Goal: Check status: Check status

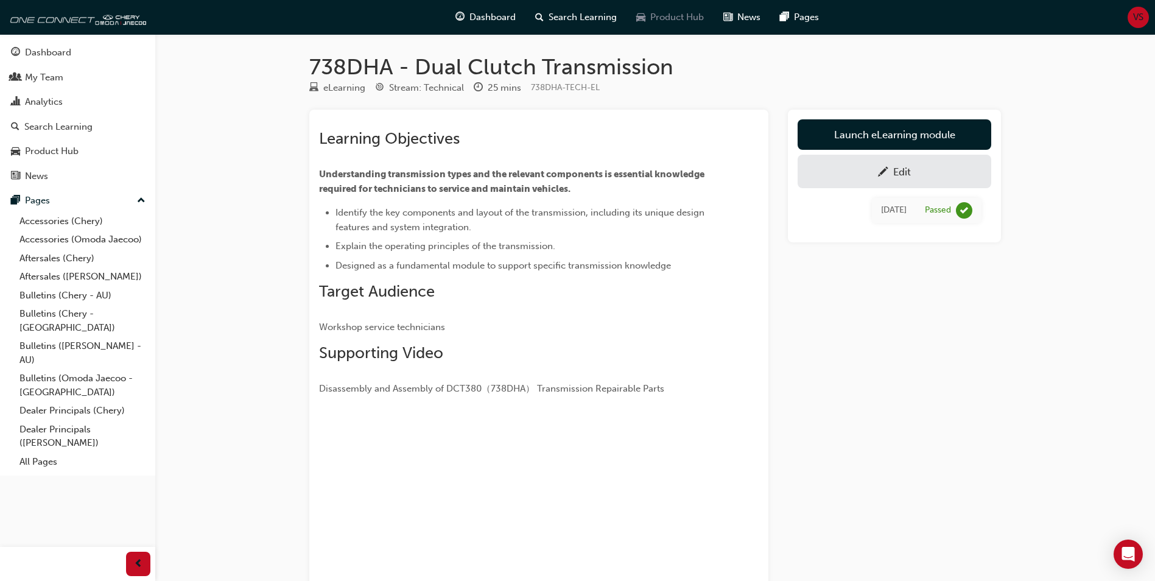
click at [663, 15] on span "Product Hub" at bounding box center [677, 17] width 54 height 14
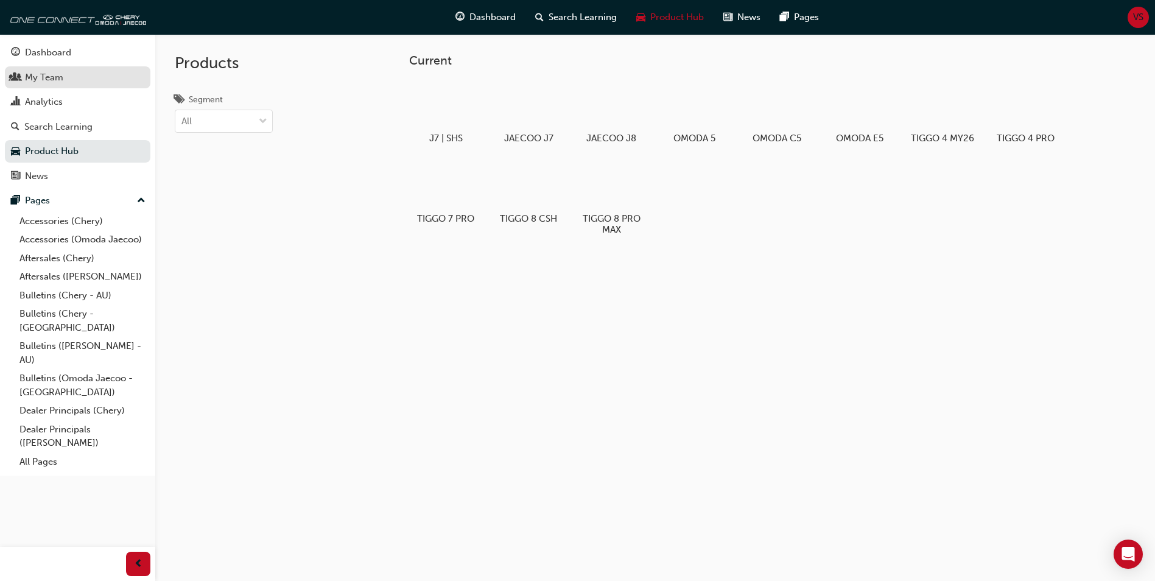
click at [46, 79] on div "My Team" at bounding box center [44, 78] width 38 height 14
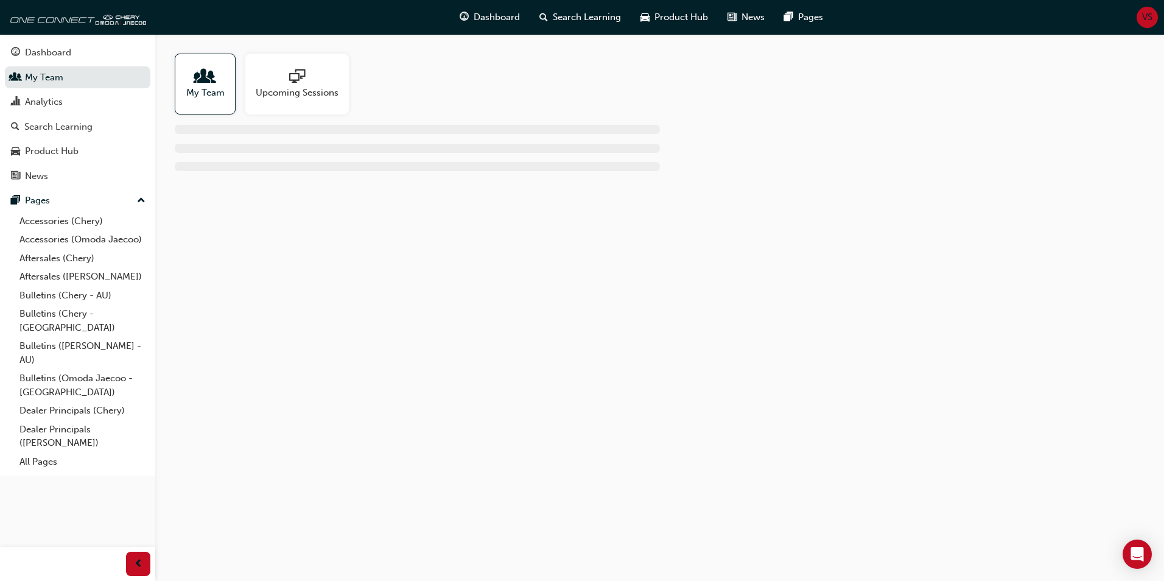
click at [205, 80] on span "people-icon" at bounding box center [205, 77] width 16 height 17
click at [206, 83] on span "people-icon" at bounding box center [205, 77] width 16 height 17
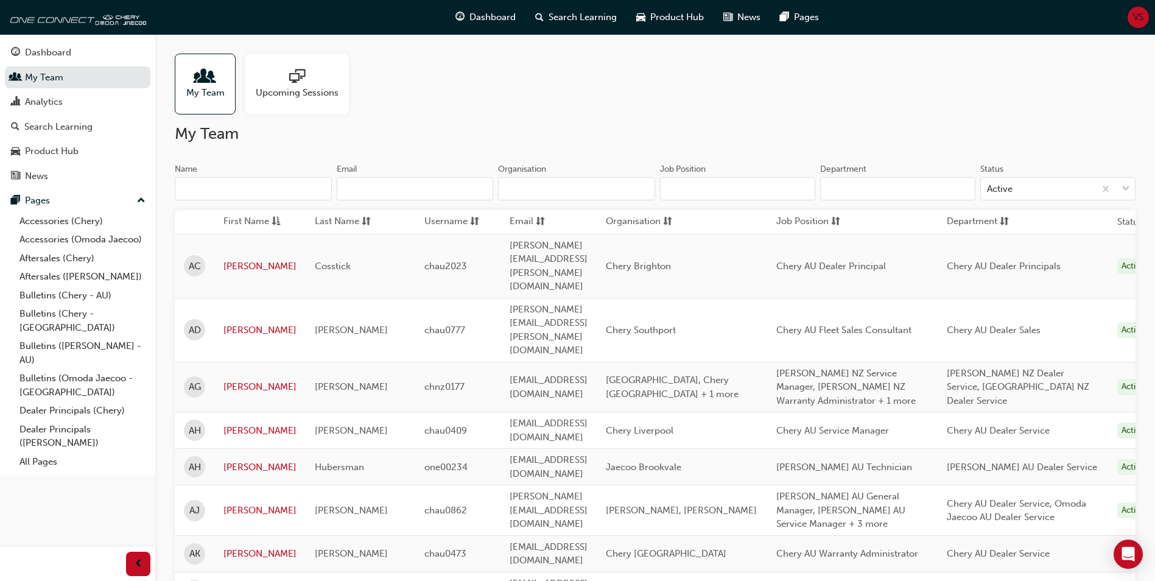
click at [212, 190] on input "Name" at bounding box center [253, 188] width 157 height 23
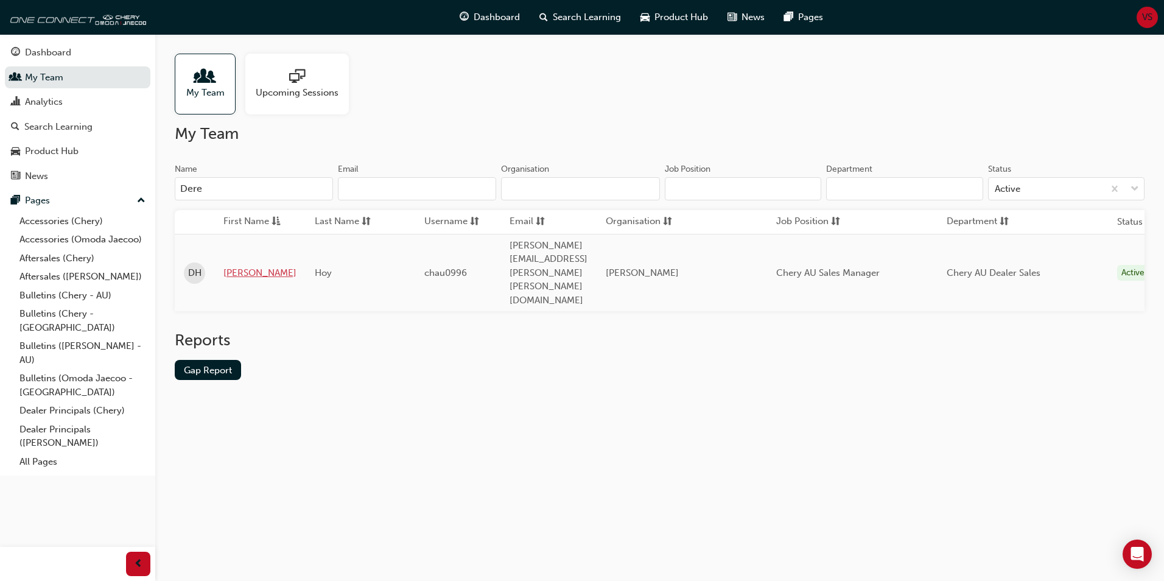
type input "Dere"
click at [240, 266] on link "Derek" at bounding box center [259, 273] width 73 height 14
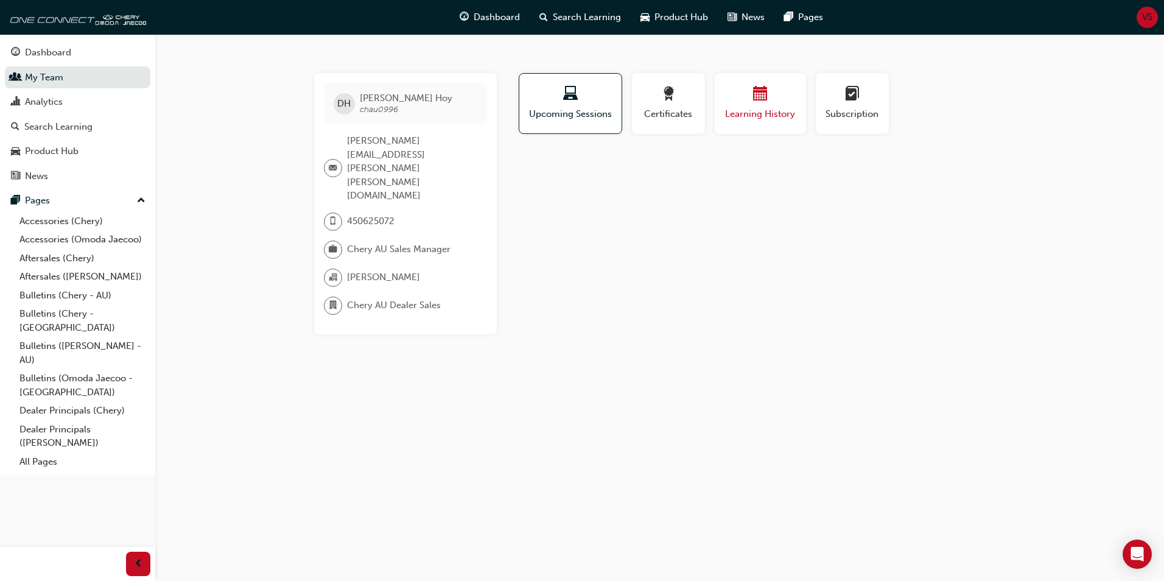
click at [772, 111] on span "Learning History" at bounding box center [760, 114] width 73 height 14
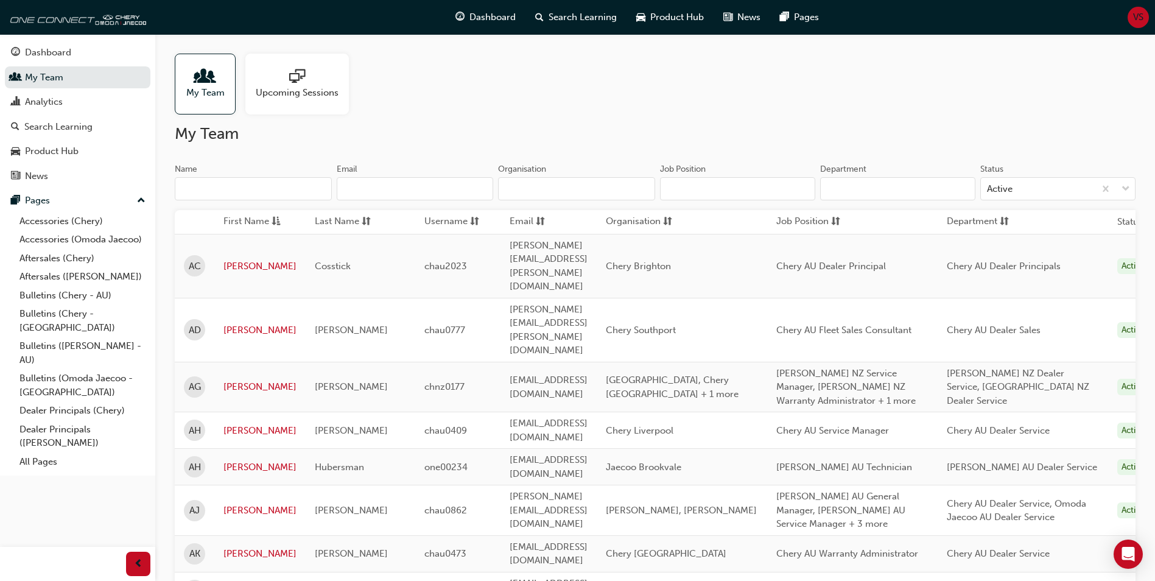
click at [202, 183] on input "Name" at bounding box center [253, 188] width 157 height 23
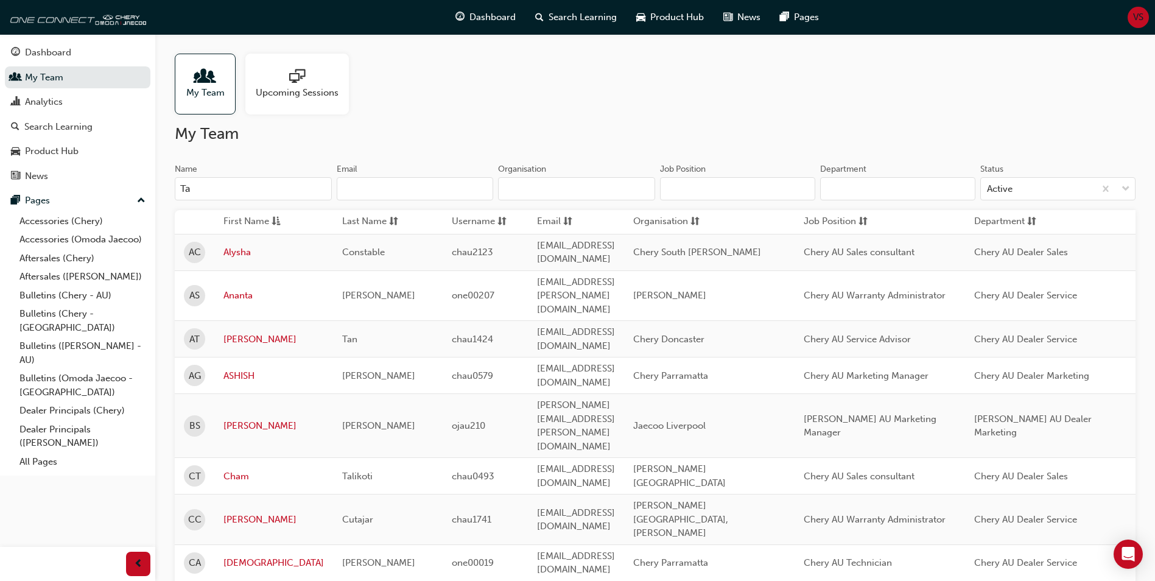
type input "Tah"
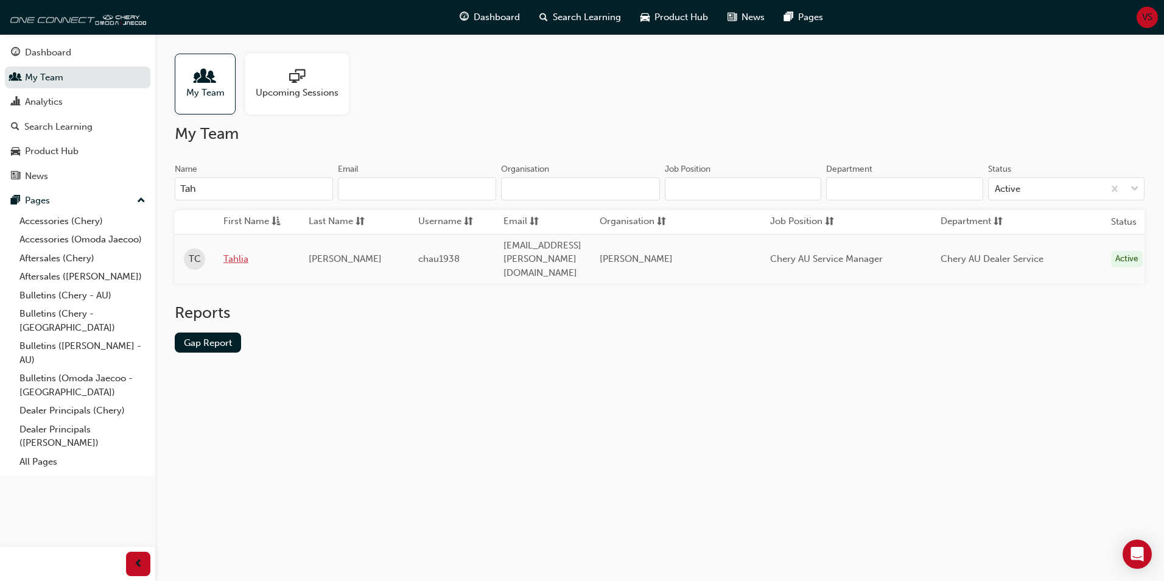
click at [231, 252] on link "Tahlia" at bounding box center [256, 259] width 67 height 14
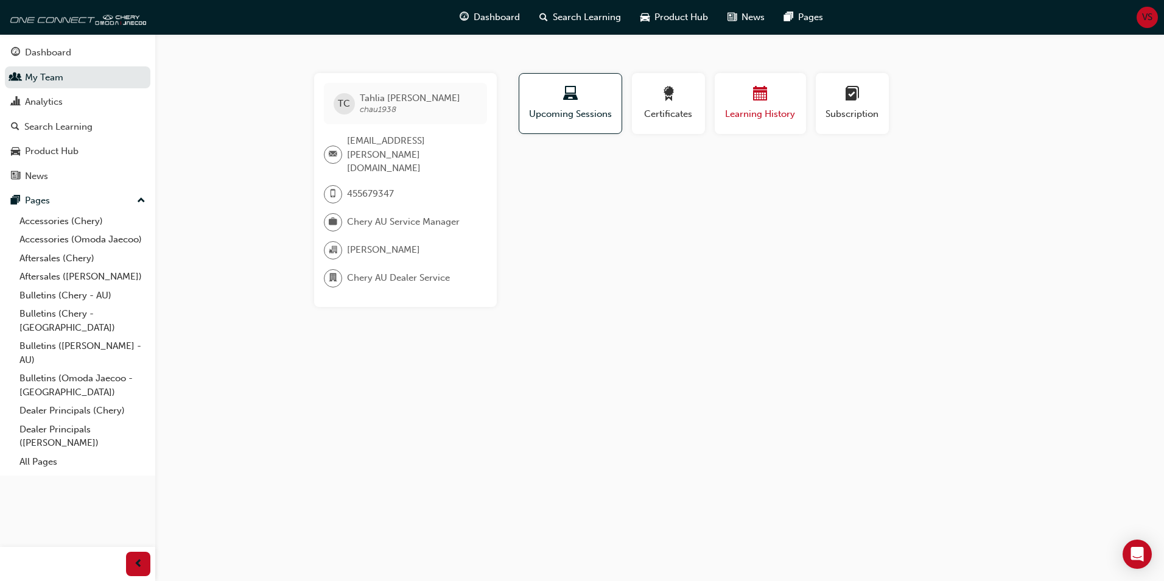
click at [748, 107] on span "Learning History" at bounding box center [760, 114] width 73 height 14
click at [753, 102] on span "calendar-icon" at bounding box center [760, 94] width 15 height 16
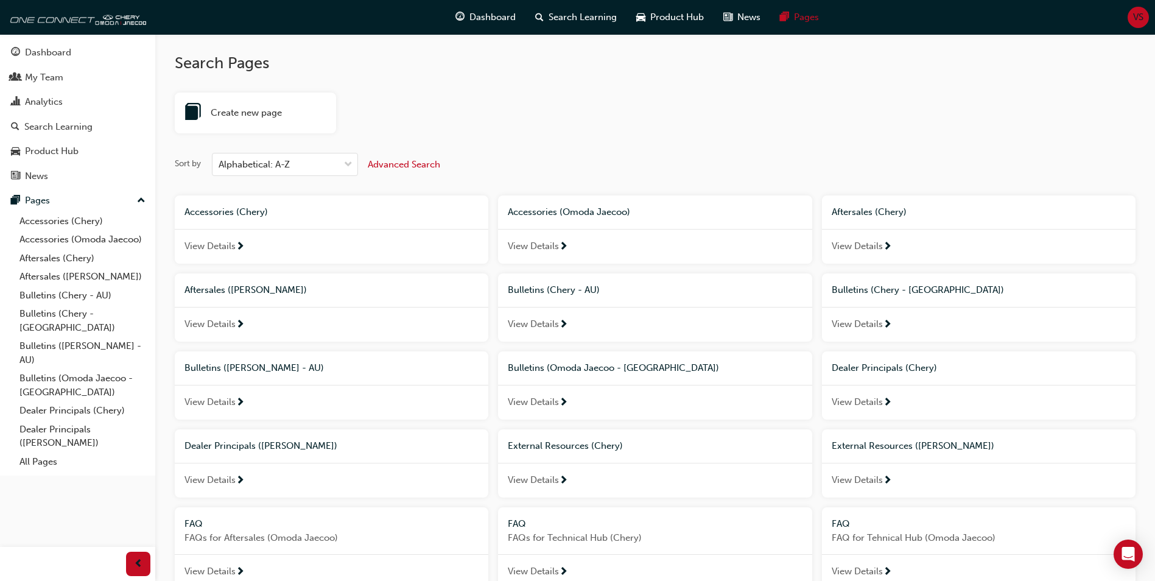
scroll to position [587, 0]
